Goal: Task Accomplishment & Management: Use online tool/utility

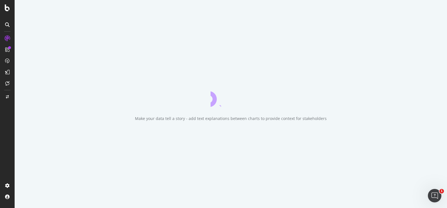
click at [278, 139] on div "Make your data tell a story - add text explanations between charts to provide c…" at bounding box center [231, 104] width 432 height 208
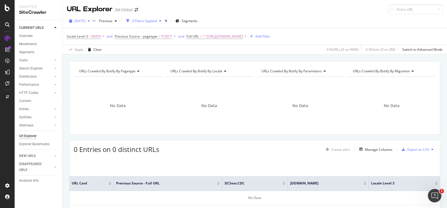
click at [85, 19] on span "[DATE]" at bounding box center [79, 21] width 11 height 5
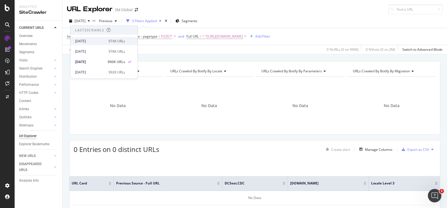
click at [111, 43] on div "974K URLs" at bounding box center [116, 40] width 17 height 5
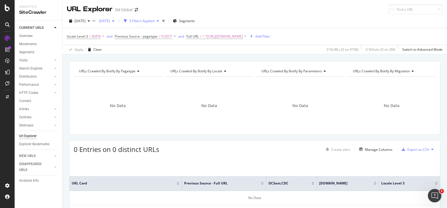
click at [110, 20] on span "[DATE]" at bounding box center [103, 21] width 13 height 5
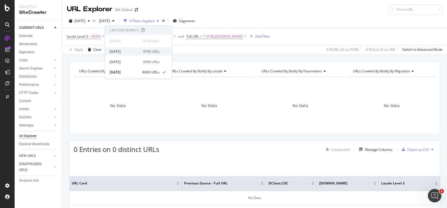
click at [138, 49] on div "[DATE] 976K URLs" at bounding box center [135, 51] width 50 height 5
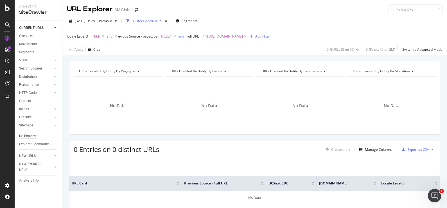
click at [243, 35] on span "^.*[URL][DOMAIN_NAME]" at bounding box center [222, 37] width 40 height 8
click at [249, 60] on icon at bounding box center [248, 60] width 3 height 4
click at [233, 60] on input "text" at bounding box center [221, 59] width 61 height 9
paste input "[URL][DOMAIN_NAME]"
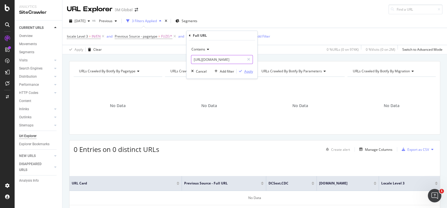
type input "[URL][DOMAIN_NAME]"
click at [247, 73] on div "Apply" at bounding box center [248, 71] width 9 height 5
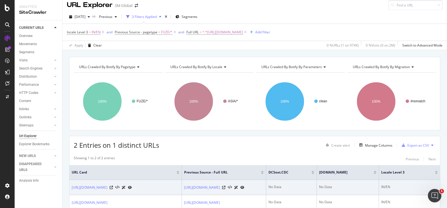
scroll to position [60, 0]
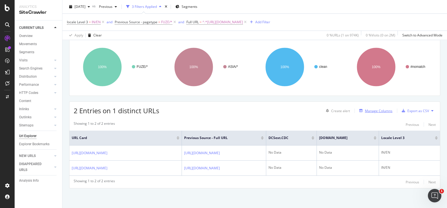
click at [373, 109] on div "Manage Columns" at bounding box center [379, 111] width 28 height 5
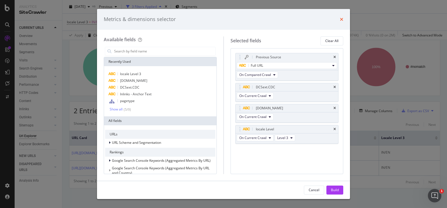
click at [340, 20] on icon "times" at bounding box center [341, 19] width 3 height 4
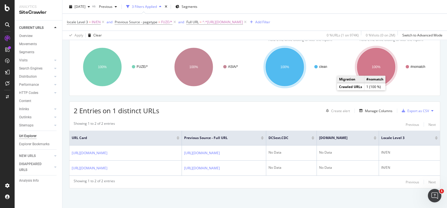
click at [383, 121] on div "Showing 1 to 2 of 2 entries Previous Next" at bounding box center [254, 124] width 370 height 7
click at [288, 102] on div "2 Entries on 1 distinct URLs Create alert Manage Columns Export as CSV" at bounding box center [254, 109] width 370 height 14
click at [386, 109] on div "Manage Columns" at bounding box center [379, 111] width 28 height 5
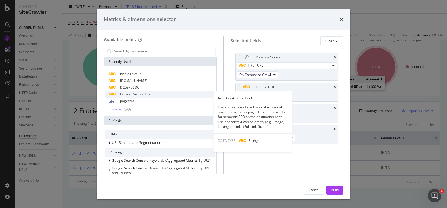
click at [143, 94] on span "Inlinks - Anchor Text" at bounding box center [135, 94] width 31 height 5
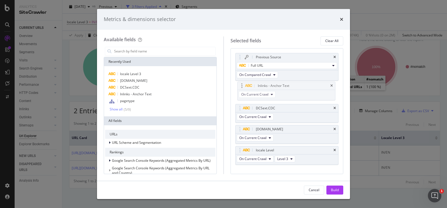
drag, startPoint x: 284, startPoint y: 149, endPoint x: 286, endPoint y: 85, distance: 64.1
click at [286, 85] on body "Analytics SiteCrawler CURRENT URLS Overview Movements Segments Visits Analysis …" at bounding box center [223, 104] width 447 height 208
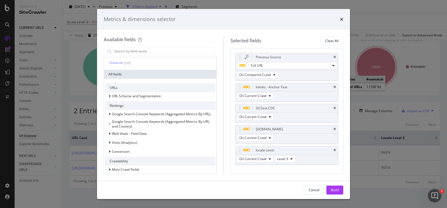
scroll to position [0, 0]
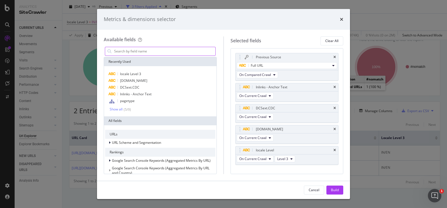
click at [147, 53] on input "modal" at bounding box center [164, 51] width 102 height 8
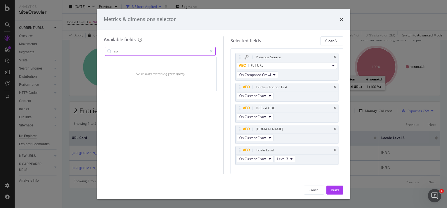
type input "s"
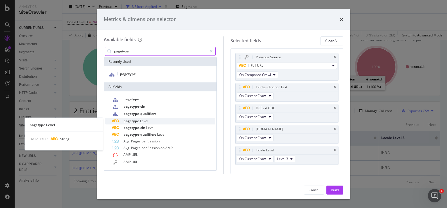
type input "pagetype"
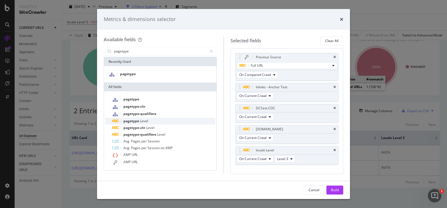
click at [151, 122] on div "pagetype Level" at bounding box center [163, 121] width 103 height 7
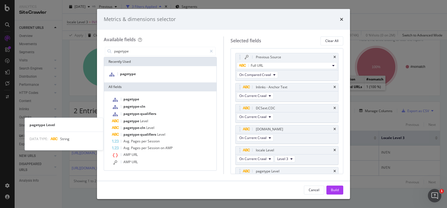
scroll to position [11, 0]
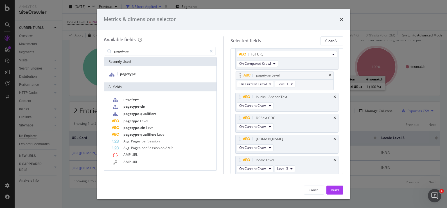
drag, startPoint x: 275, startPoint y: 160, endPoint x: 276, endPoint y: 76, distance: 84.5
click at [276, 76] on body "Analytics SiteCrawler CURRENT URLS Overview Movements Segments Visits Analysis …" at bounding box center [223, 104] width 447 height 208
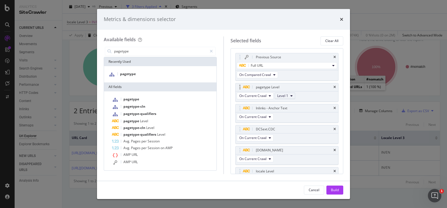
click at [292, 98] on button "Level 1" at bounding box center [284, 96] width 21 height 7
click at [284, 126] on span "Level 3" at bounding box center [284, 126] width 11 height 5
click at [221, 27] on div "Metrics & dimensions selector" at bounding box center [223, 19] width 253 height 21
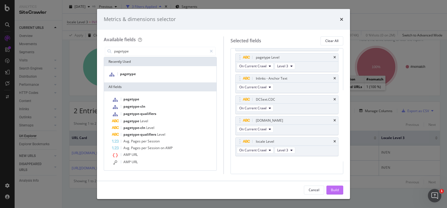
click at [335, 191] on div "Build" at bounding box center [335, 190] width 8 height 5
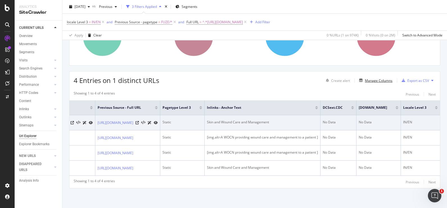
scroll to position [0, 194]
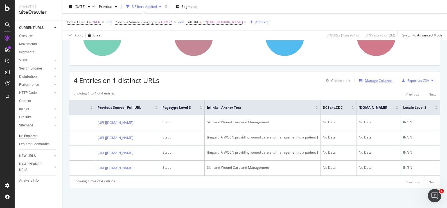
click at [377, 78] on div "Manage Columns" at bounding box center [379, 80] width 28 height 5
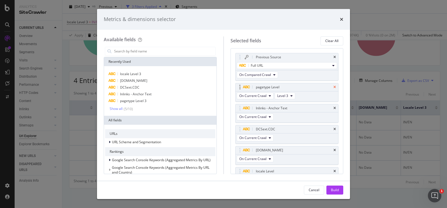
click at [333, 88] on icon "times" at bounding box center [334, 87] width 3 height 3
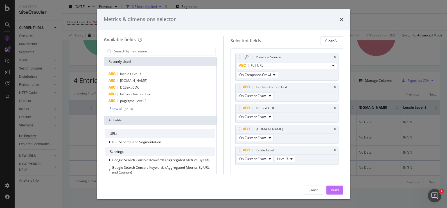
click at [336, 192] on div "Build" at bounding box center [335, 190] width 8 height 5
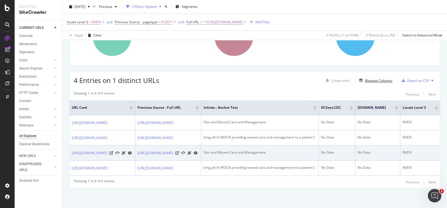
scroll to position [0, 150]
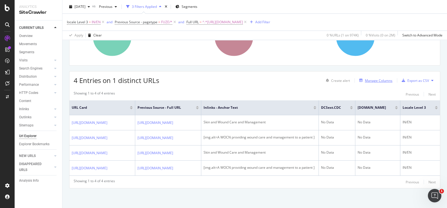
click at [379, 78] on div "Manage Columns" at bounding box center [379, 80] width 28 height 5
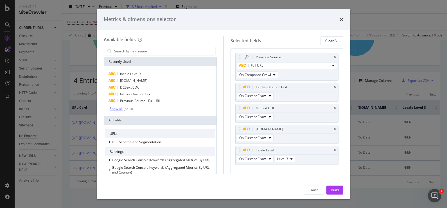
click at [120, 109] on div "Show all" at bounding box center [116, 109] width 13 height 4
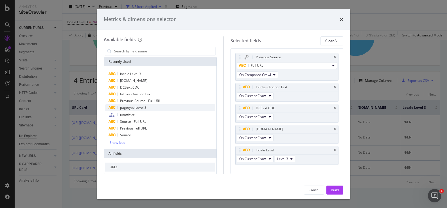
click at [150, 108] on div "pagetype Level 3" at bounding box center [160, 107] width 110 height 7
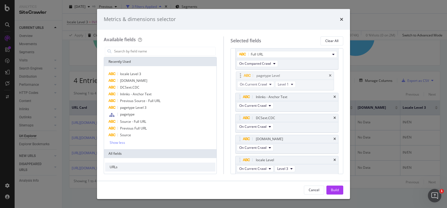
drag, startPoint x: 291, startPoint y: 158, endPoint x: 292, endPoint y: 74, distance: 84.0
click at [292, 74] on body "Analytics SiteCrawler CURRENT URLS Overview Movements Segments Visits Analysis …" at bounding box center [223, 104] width 447 height 208
click at [331, 192] on div "Build" at bounding box center [335, 190] width 8 height 5
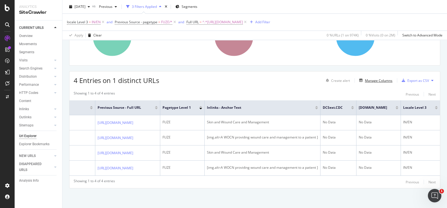
scroll to position [0, 155]
click at [202, 108] on div at bounding box center [200, 108] width 3 height 1
click at [367, 78] on div "Manage Columns" at bounding box center [379, 80] width 28 height 5
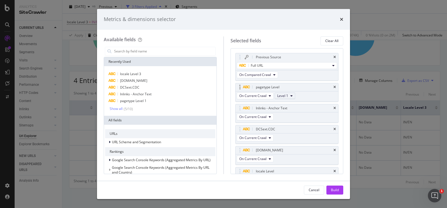
click at [292, 98] on button "Level 1" at bounding box center [284, 96] width 21 height 7
click at [285, 115] on span "Level 2" at bounding box center [284, 116] width 11 height 5
click at [336, 191] on div "Build" at bounding box center [335, 190] width 8 height 5
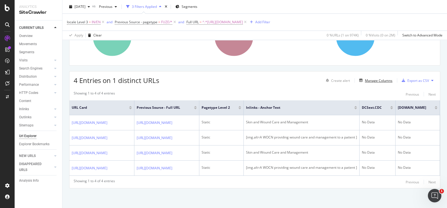
scroll to position [95, 0]
click at [374, 78] on div "Manage Columns" at bounding box center [379, 80] width 28 height 5
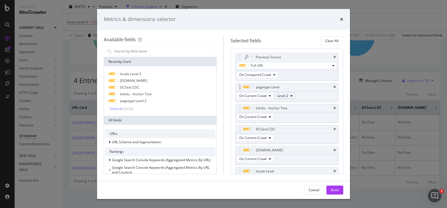
click at [291, 94] on icon "modal" at bounding box center [291, 95] width 2 height 3
click at [283, 127] on span "Level 3" at bounding box center [284, 126] width 11 height 5
click at [336, 192] on div "Build" at bounding box center [335, 190] width 8 height 5
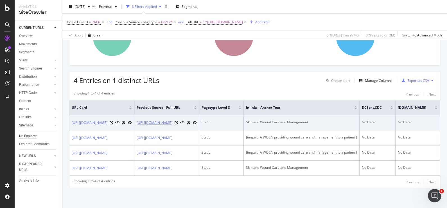
click at [172, 120] on link "[URL][DOMAIN_NAME]" at bounding box center [155, 123] width 36 height 6
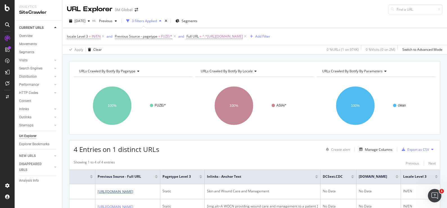
scroll to position [95, 0]
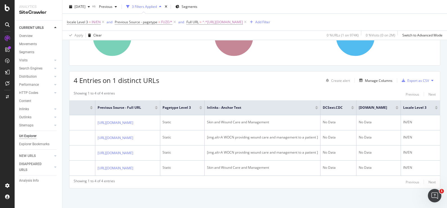
click at [258, 71] on div "4 Entries on 1 distinct URLs Create alert Manage Columns Export as CSV Showing …" at bounding box center [254, 129] width 371 height 117
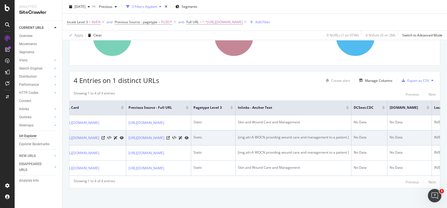
scroll to position [0, 0]
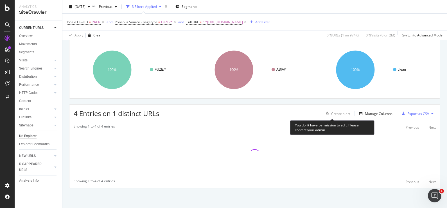
scroll to position [36, 0]
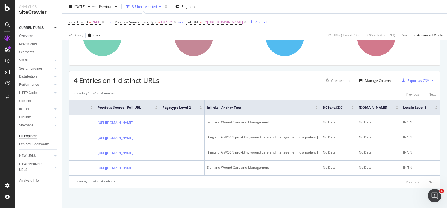
scroll to position [59, 0]
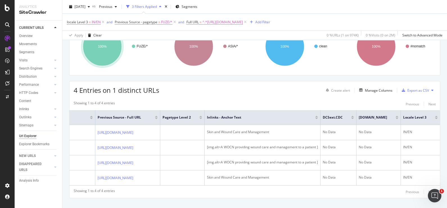
click at [243, 100] on div "Showing 1 to 4 of 4 entries Previous Next URL Card Previous Source - Full URL p…" at bounding box center [254, 148] width 370 height 100
click at [343, 79] on div "URLs Crawled By Botify By pagetype Chart (by Value) Table Expand Export as CSV …" at bounding box center [254, 110] width 384 height 216
click at [374, 89] on div "Manage Columns" at bounding box center [379, 90] width 28 height 5
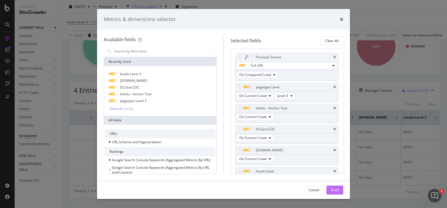
click at [339, 192] on button "Build" at bounding box center [334, 190] width 17 height 9
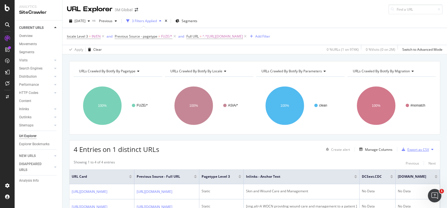
click at [411, 150] on div "Export as CSV" at bounding box center [418, 149] width 22 height 5
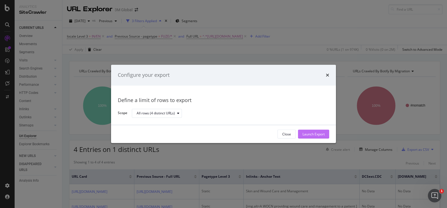
click at [313, 135] on div "Launch Export" at bounding box center [313, 134] width 22 height 5
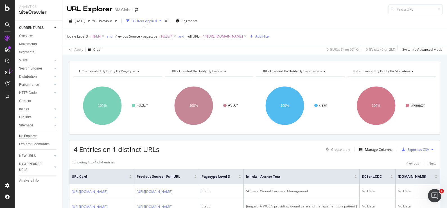
click at [247, 126] on rect "A chart." at bounding box center [208, 105] width 87 height 49
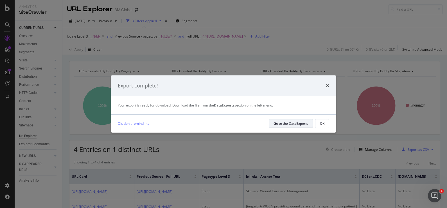
click at [304, 125] on div "Go to the DataExports" at bounding box center [290, 123] width 35 height 5
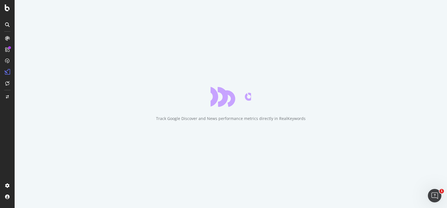
click at [322, 48] on div "Track Google Discover and News performance metrics directly in RealKeywords" at bounding box center [231, 104] width 432 height 208
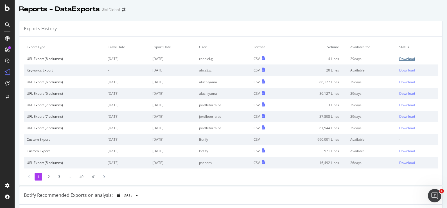
click at [399, 60] on div "Download" at bounding box center [407, 58] width 16 height 5
click at [261, 21] on div "Exports History" at bounding box center [230, 29] width 422 height 16
drag, startPoint x: 261, startPoint y: 21, endPoint x: 309, endPoint y: 12, distance: 49.4
click at [309, 12] on div "Reports - DataExports 3M Global" at bounding box center [231, 7] width 432 height 14
click at [348, 14] on div at bounding box center [231, 15] width 432 height 2
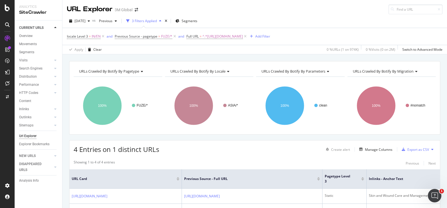
click at [385, 23] on div "2025 Sep. 28th vs Previous 3 Filters Applied Segments" at bounding box center [254, 22] width 384 height 11
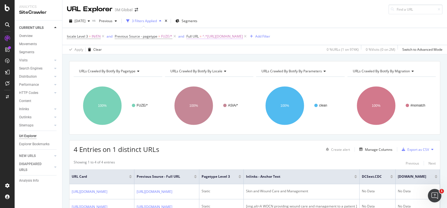
click at [243, 38] on span "^.*[URL][DOMAIN_NAME]" at bounding box center [222, 37] width 40 height 8
click at [249, 59] on icon at bounding box center [248, 60] width 3 height 4
click at [226, 63] on input "text" at bounding box center [221, 59] width 61 height 9
paste input "https://www.3mindia.in/3M/en_IN/dental-in/support/thank-you/"
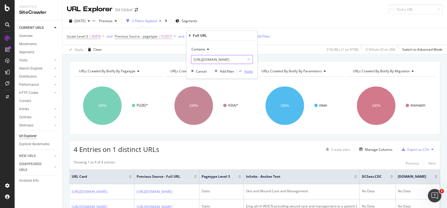
type input "https://www.3mindia.in/3M/en_IN/dental-in/support/thank-you/"
click at [245, 72] on div "Apply" at bounding box center [248, 71] width 9 height 5
